Goal: Find specific page/section: Find specific page/section

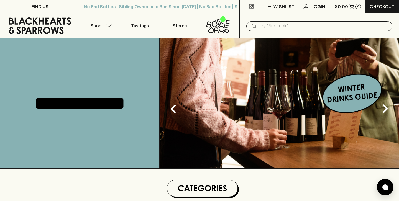
click at [300, 23] on input "text" at bounding box center [324, 26] width 128 height 9
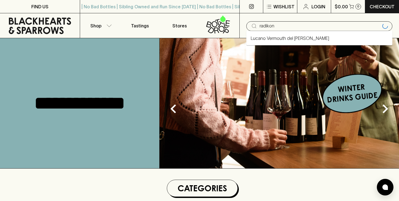
type input "radikon"
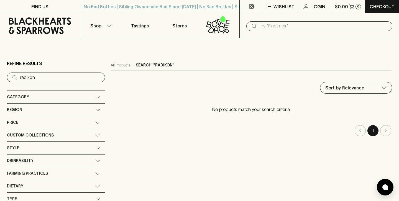
click at [280, 28] on input "text" at bounding box center [324, 26] width 128 height 9
click at [308, 27] on input "radikon" at bounding box center [324, 26] width 128 height 9
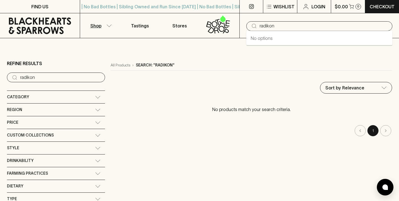
click at [308, 27] on input "radikon" at bounding box center [324, 26] width 128 height 9
type input "gut a"
